Goal: Navigation & Orientation: Find specific page/section

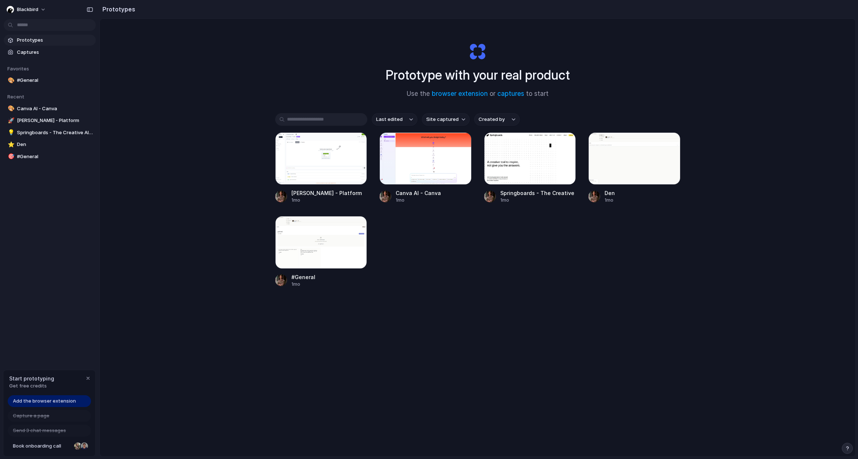
click at [203, 179] on div "Prototype with your real product Use the browser extension or captures to start…" at bounding box center [478, 257] width 756 height 476
